Goal: Find specific page/section: Find specific page/section

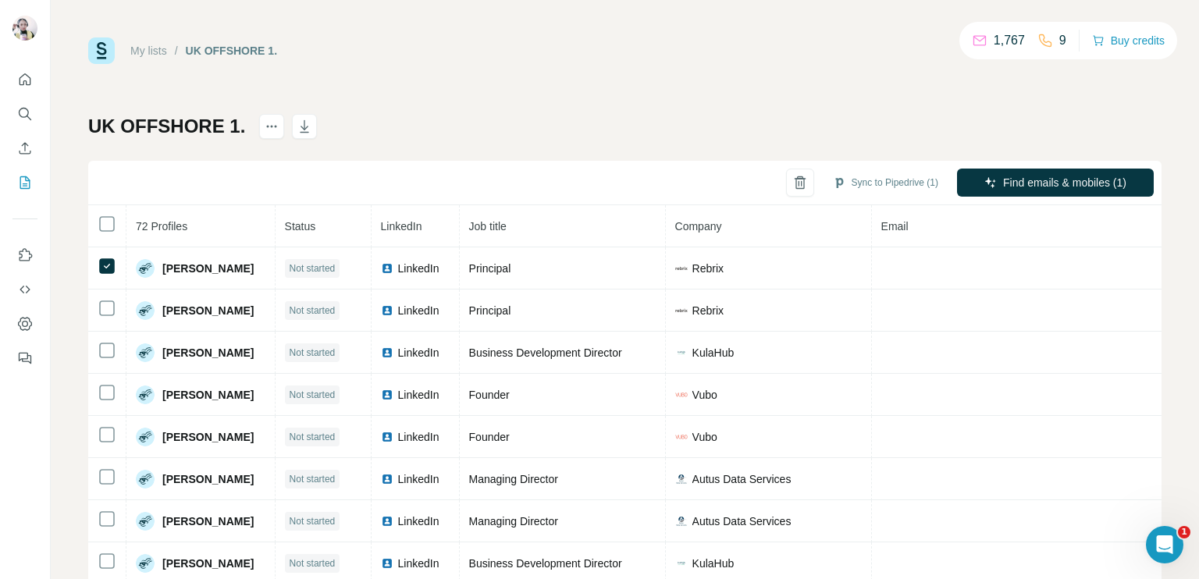
scroll to position [2651, 0]
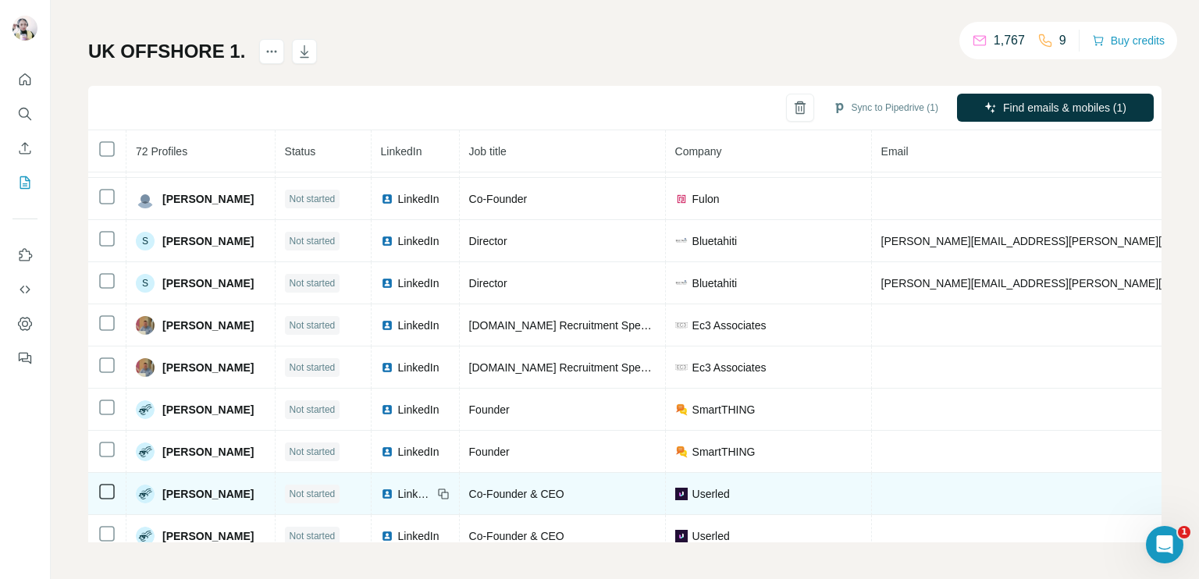
click at [421, 486] on span "LinkedIn" at bounding box center [415, 494] width 34 height 16
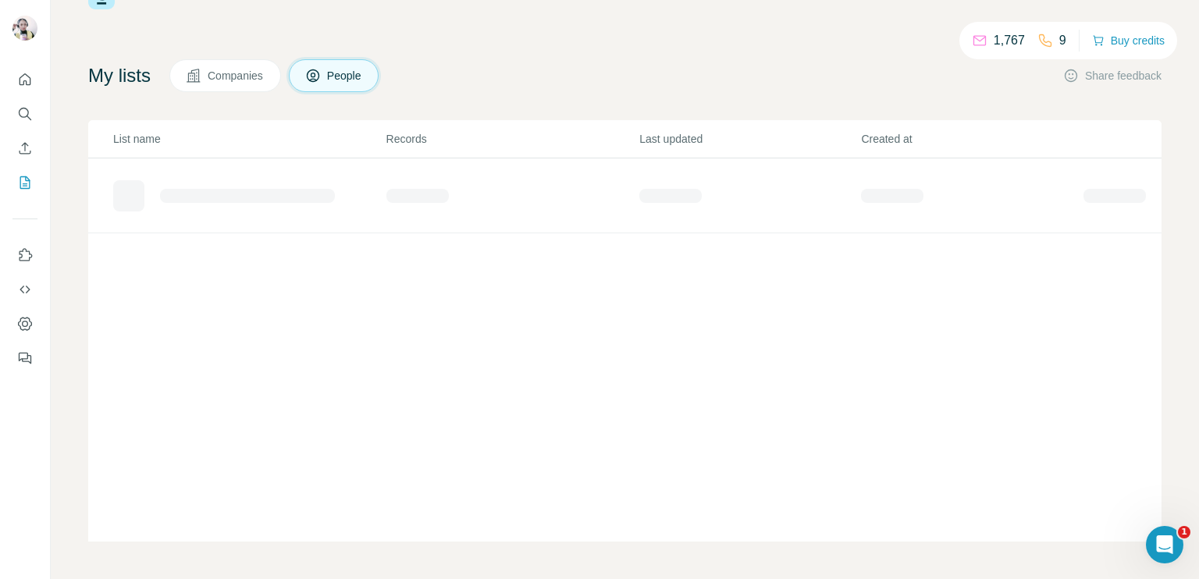
scroll to position [54, 0]
click at [27, 111] on icon "Search" at bounding box center [25, 114] width 16 height 16
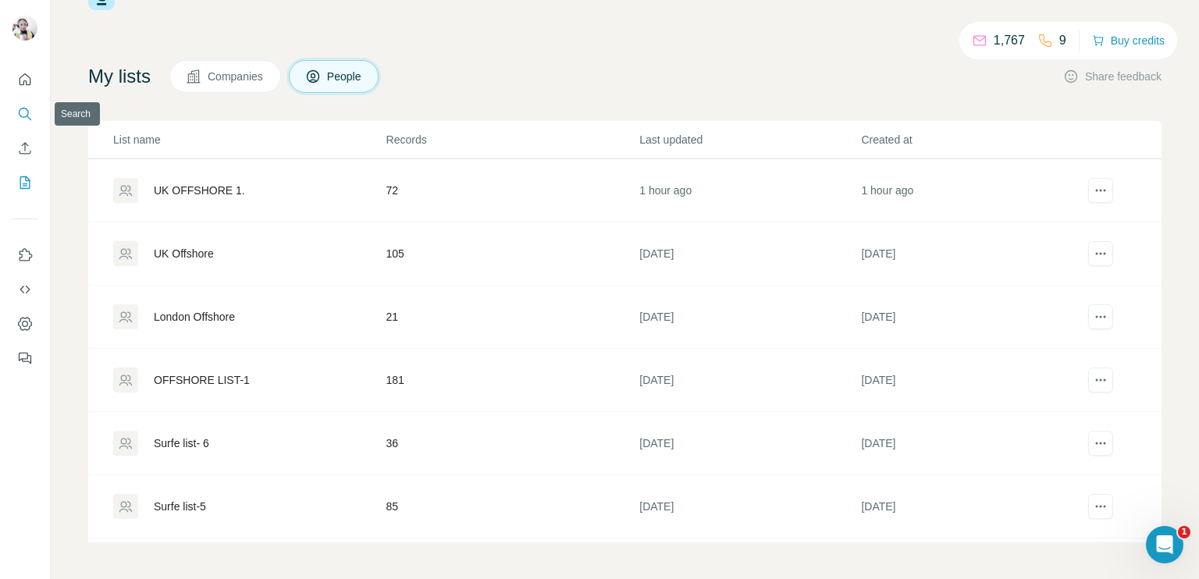
click at [27, 111] on icon "Search" at bounding box center [25, 114] width 16 height 16
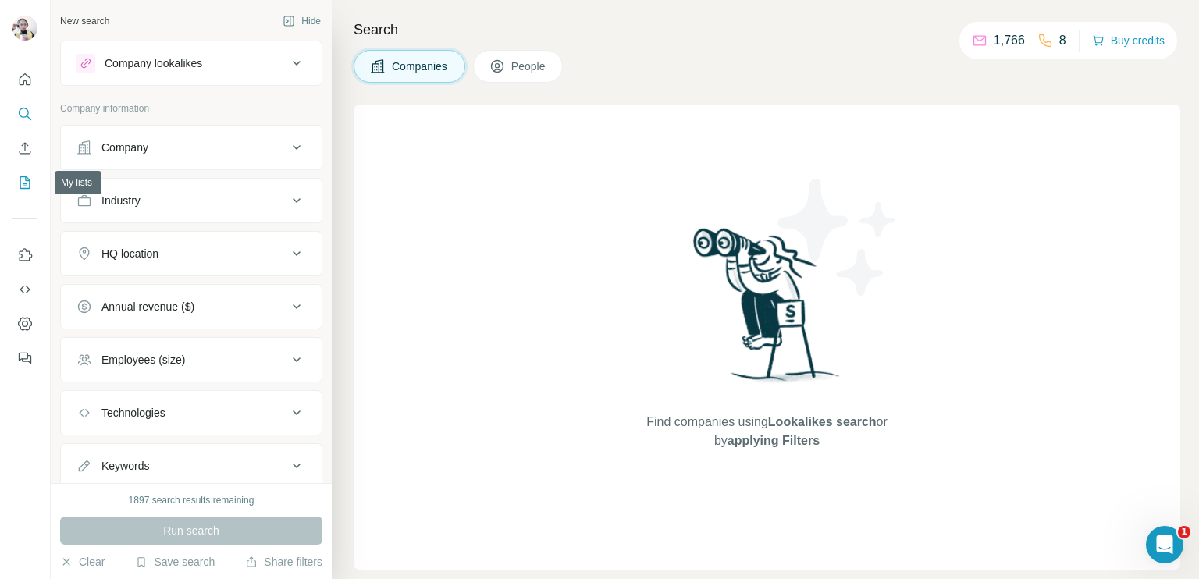
click at [20, 177] on icon "My lists" at bounding box center [25, 182] width 10 height 12
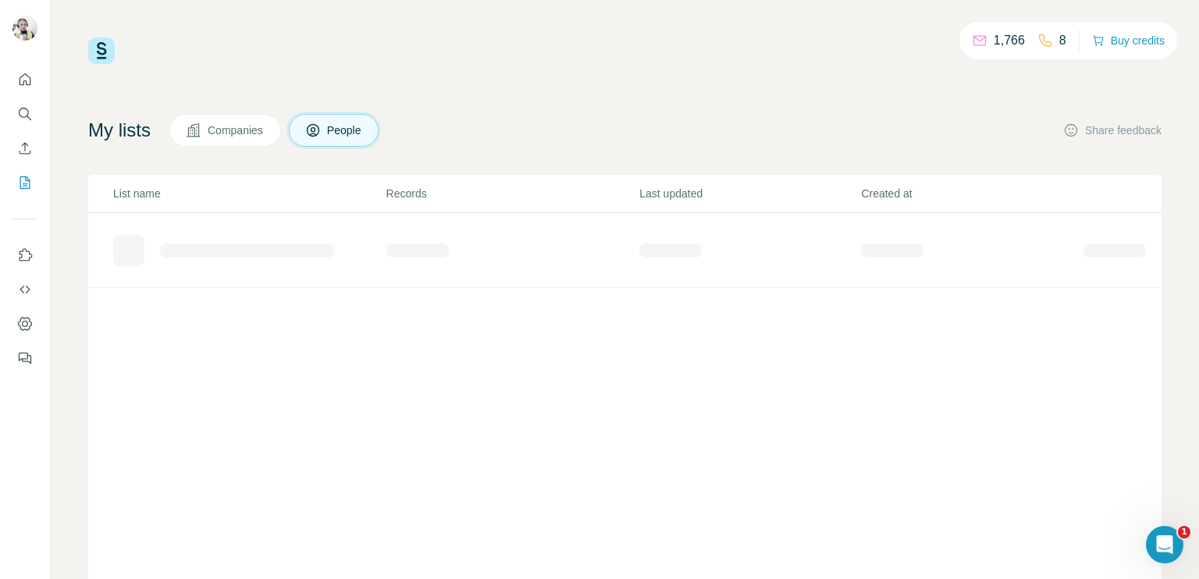
scroll to position [54, 0]
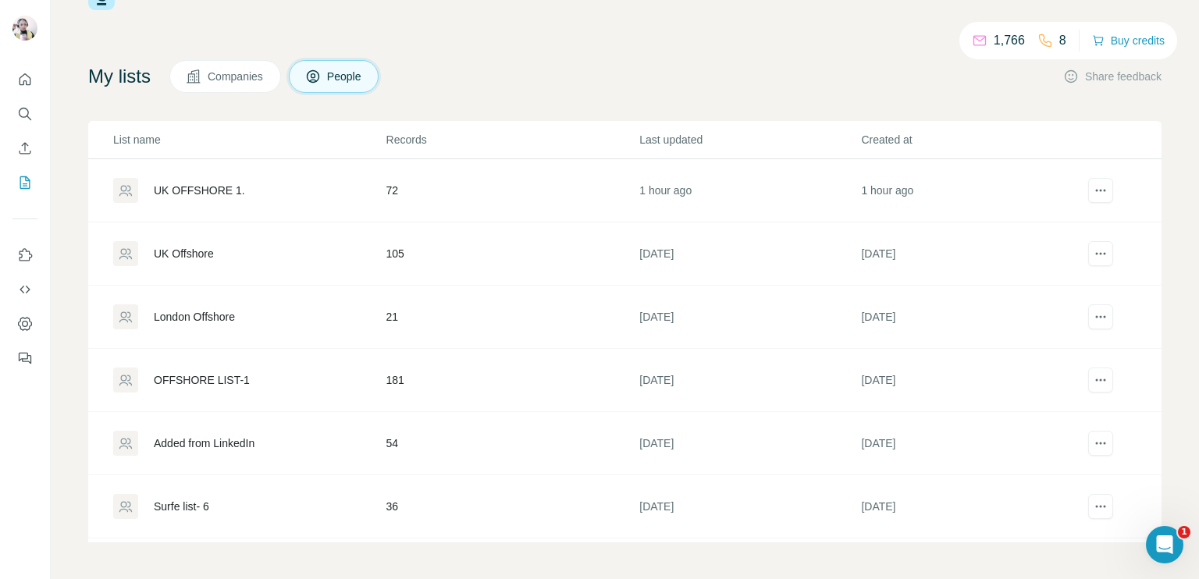
click at [362, 312] on div "London Offshore" at bounding box center [249, 317] width 272 height 25
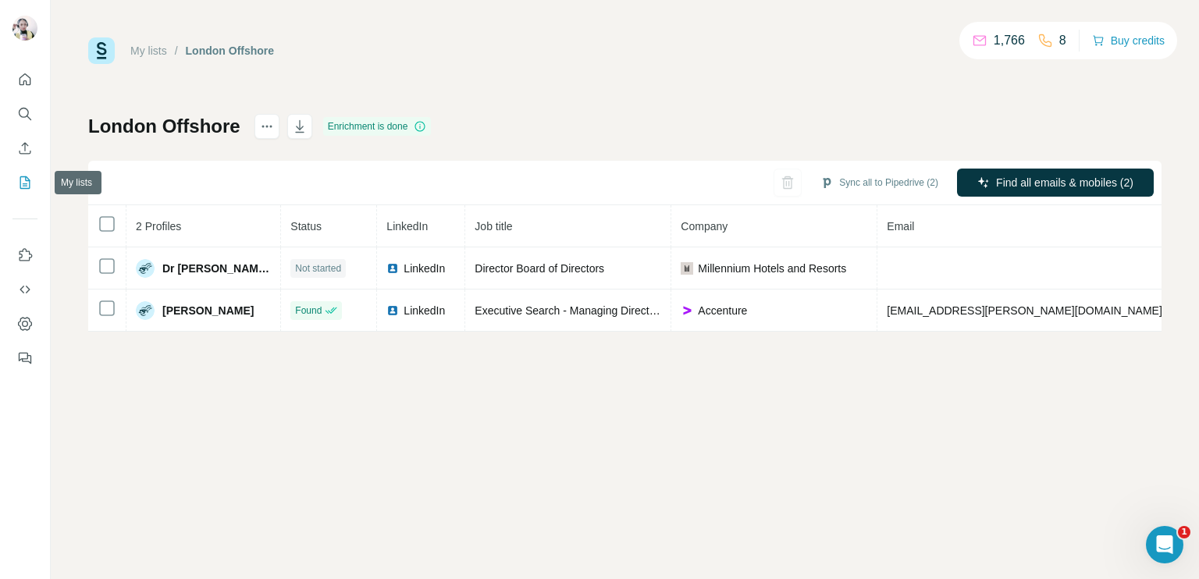
click at [29, 173] on button "My lists" at bounding box center [24, 183] width 25 height 28
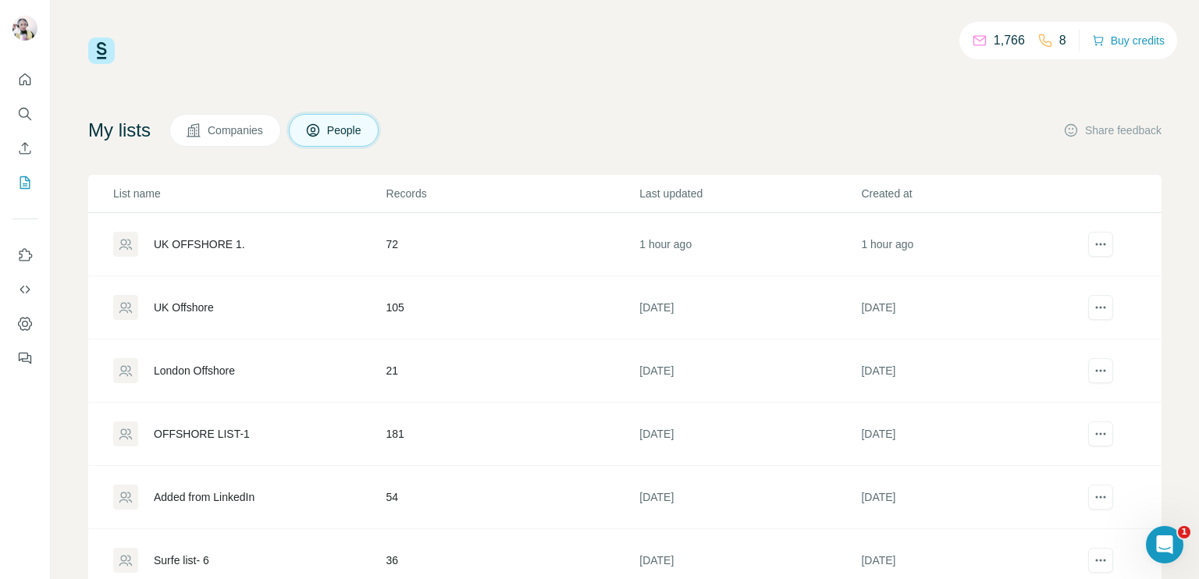
click at [219, 255] on div "UK OFFSHORE 1." at bounding box center [249, 244] width 272 height 25
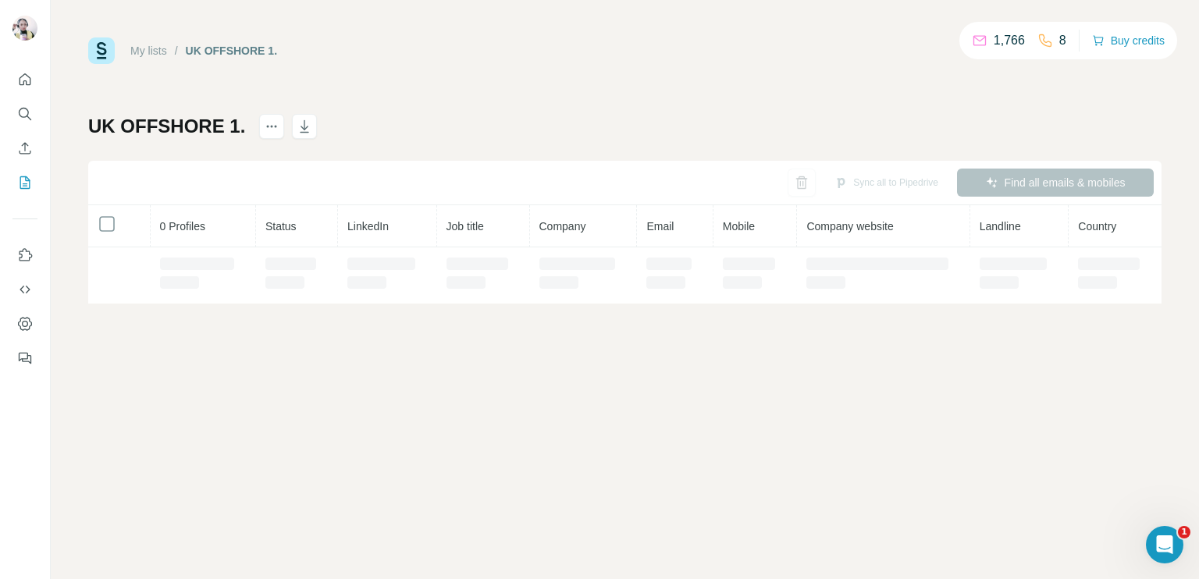
click at [415, 241] on th "LinkedIn" at bounding box center [387, 226] width 99 height 42
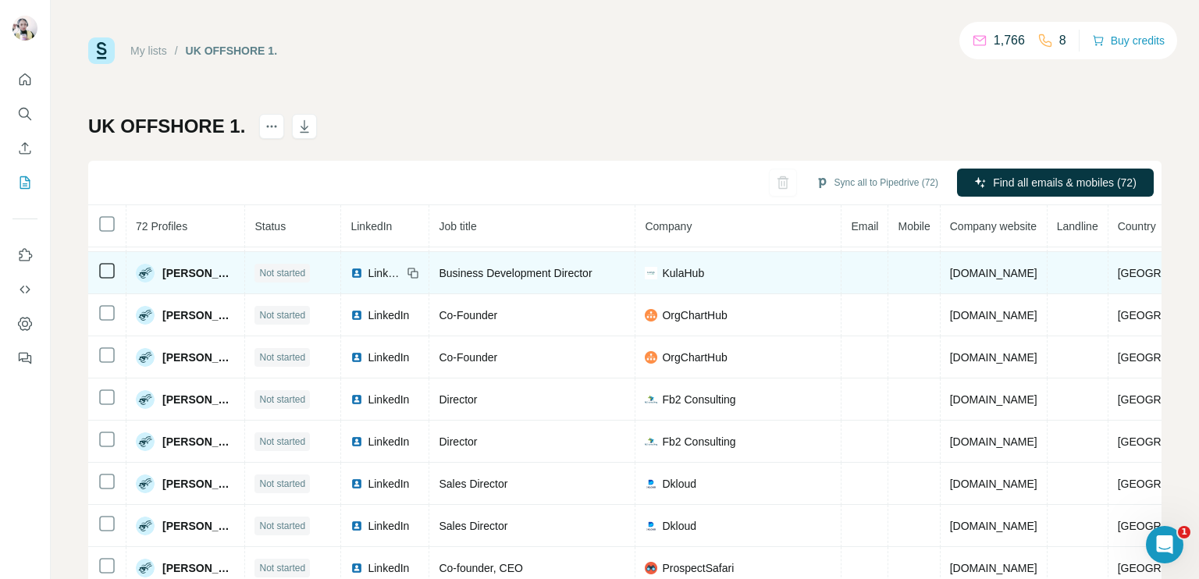
scroll to position [475, 0]
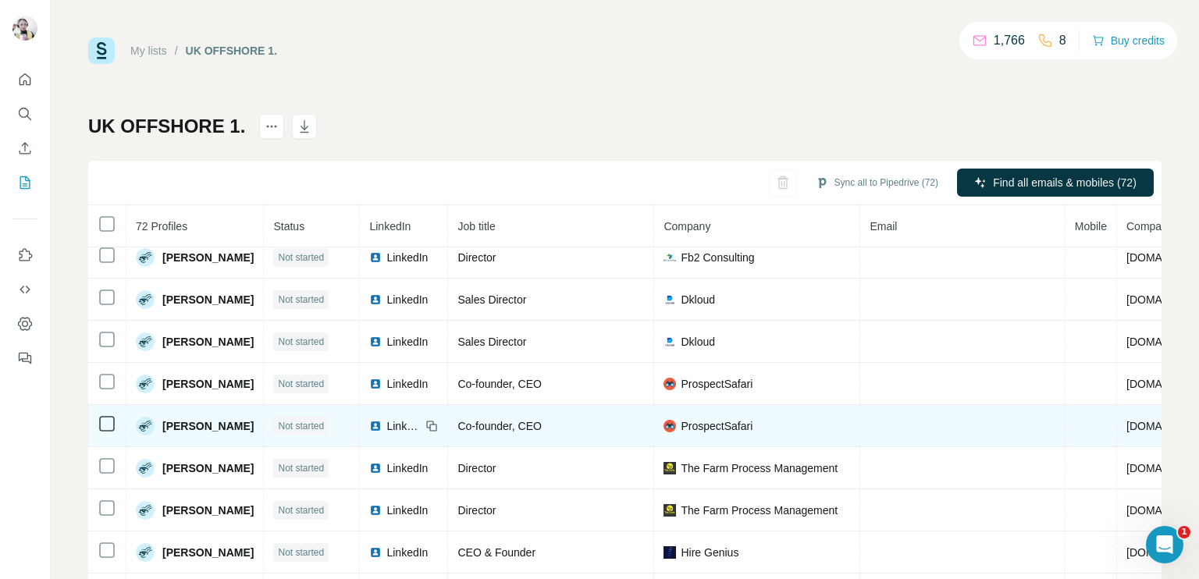
click at [419, 419] on span "LinkedIn" at bounding box center [404, 427] width 34 height 16
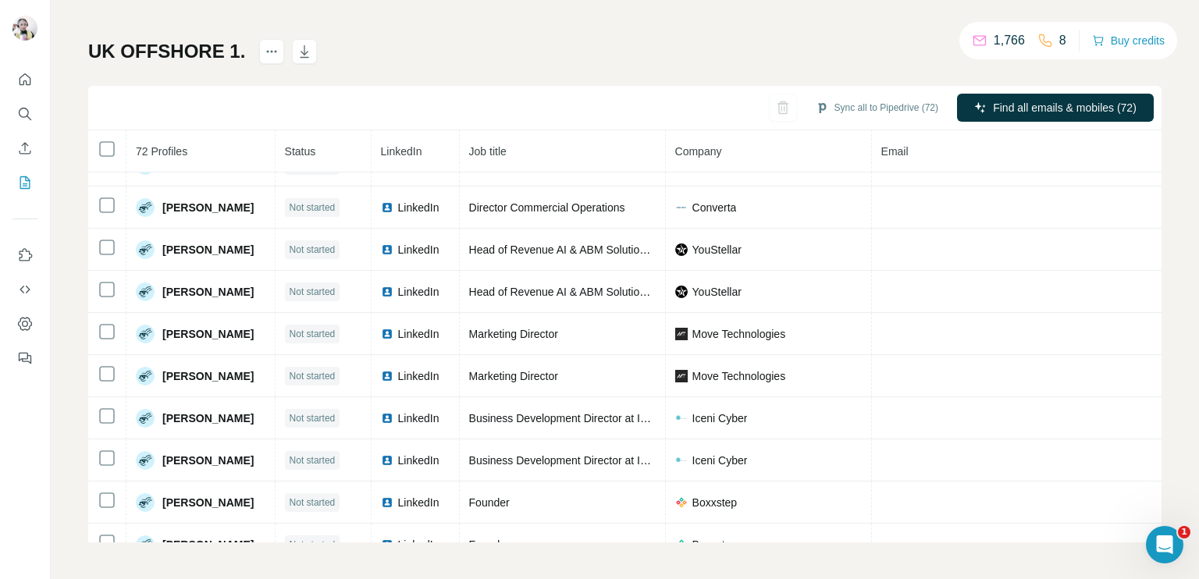
scroll to position [1730, 0]
